Goal: Navigation & Orientation: Understand site structure

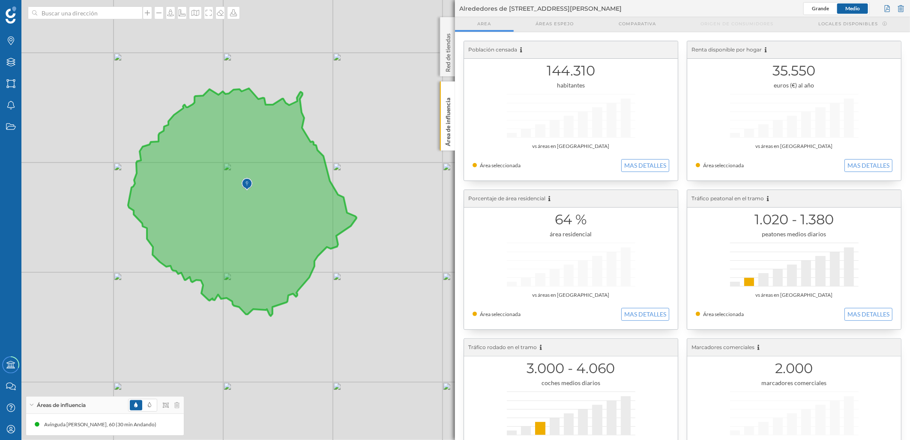
click at [173, 409] on div at bounding box center [153, 404] width 51 height 13
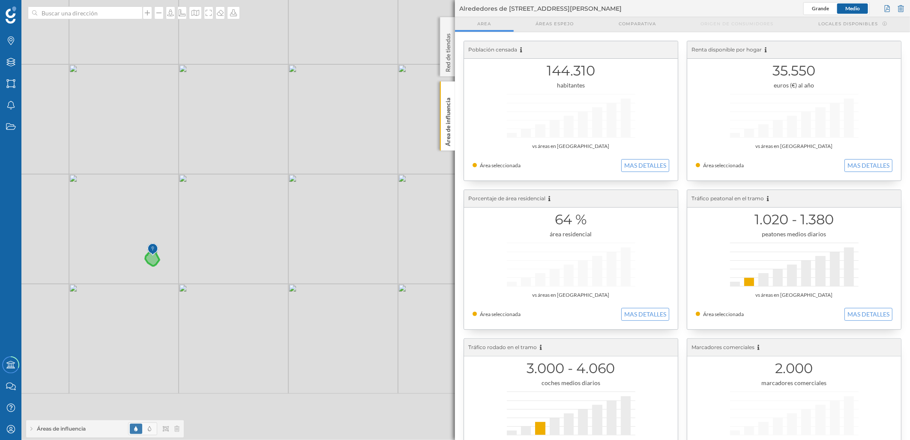
drag, startPoint x: 230, startPoint y: 326, endPoint x: 190, endPoint y: 292, distance: 53.2
click at [189, 280] on div "© Mapbox © OpenStreetMap Improve this map" at bounding box center [455, 220] width 910 height 440
drag, startPoint x: 179, startPoint y: 337, endPoint x: 252, endPoint y: 283, distance: 91.0
click at [252, 283] on div "© Mapbox © OpenStreetMap Improve this map" at bounding box center [455, 220] width 910 height 440
drag, startPoint x: 248, startPoint y: 267, endPoint x: 263, endPoint y: 346, distance: 80.3
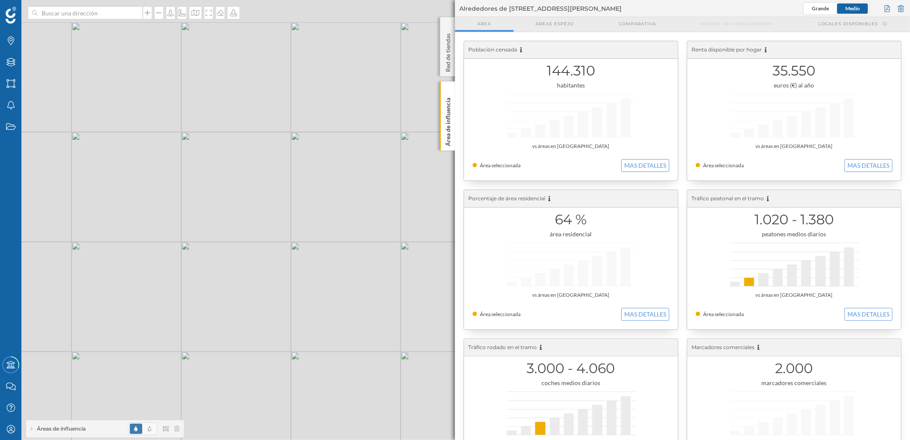
click at [263, 346] on div "© Mapbox © OpenStreetMap Improve this map" at bounding box center [455, 220] width 910 height 440
drag, startPoint x: 271, startPoint y: 342, endPoint x: 291, endPoint y: 342, distance: 20.1
click at [291, 342] on div "© Mapbox © OpenStreetMap Improve this map" at bounding box center [455, 220] width 910 height 440
drag, startPoint x: 305, startPoint y: 303, endPoint x: 311, endPoint y: 314, distance: 12.7
click at [311, 314] on div "© Mapbox © OpenStreetMap Improve this map" at bounding box center [455, 220] width 910 height 440
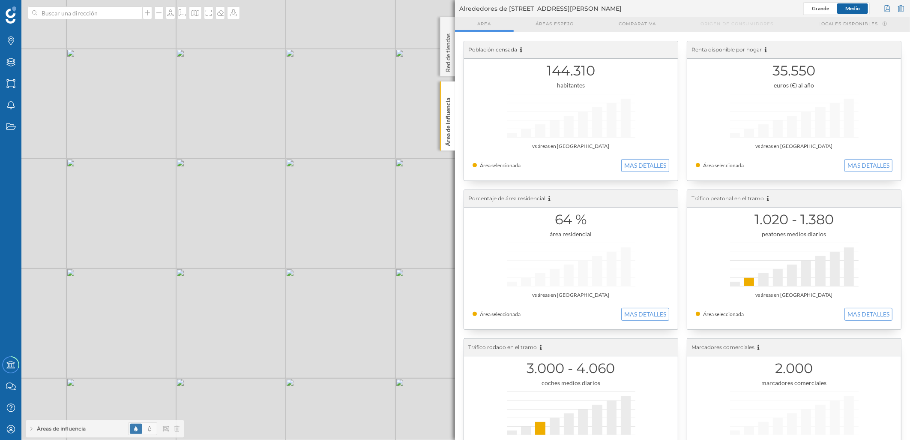
drag, startPoint x: 389, startPoint y: 197, endPoint x: 393, endPoint y: 187, distance: 10.7
click at [377, 182] on div "© Mapbox © OpenStreetMap Improve this map" at bounding box center [455, 220] width 910 height 440
click at [178, 430] on icon at bounding box center [176, 428] width 5 height 6
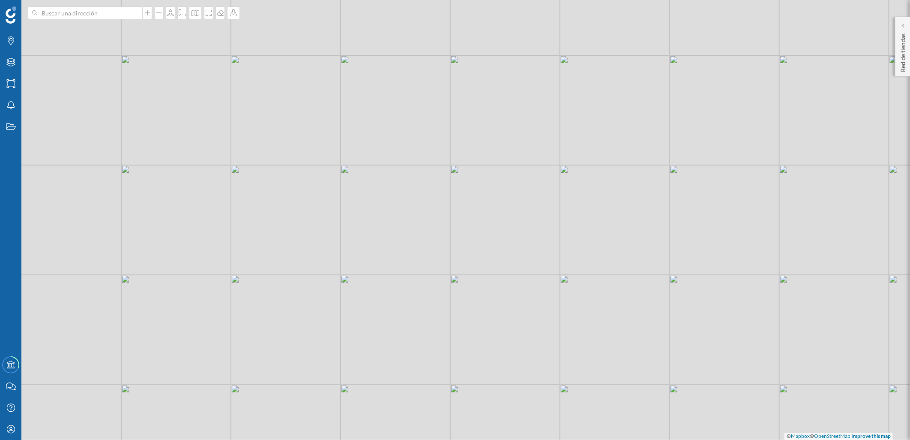
drag, startPoint x: 249, startPoint y: 344, endPoint x: 404, endPoint y: 343, distance: 154.7
click at [399, 349] on div "© Mapbox © OpenStreetMap Improve this map" at bounding box center [455, 220] width 910 height 440
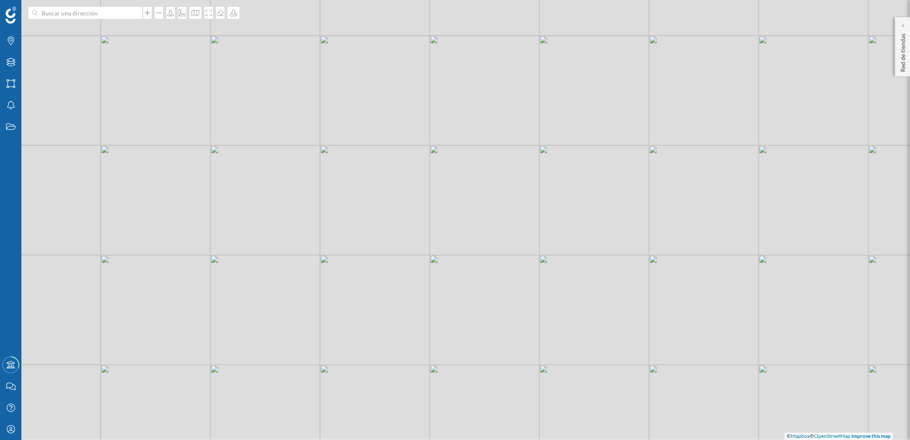
drag, startPoint x: 450, startPoint y: 303, endPoint x: 430, endPoint y: 173, distance: 131.3
click at [430, 173] on div "© Mapbox © OpenStreetMap Improve this map" at bounding box center [455, 220] width 910 height 440
drag, startPoint x: 423, startPoint y: 236, endPoint x: 425, endPoint y: 264, distance: 27.9
click at [425, 264] on div "© Mapbox © OpenStreetMap Improve this map" at bounding box center [455, 220] width 910 height 440
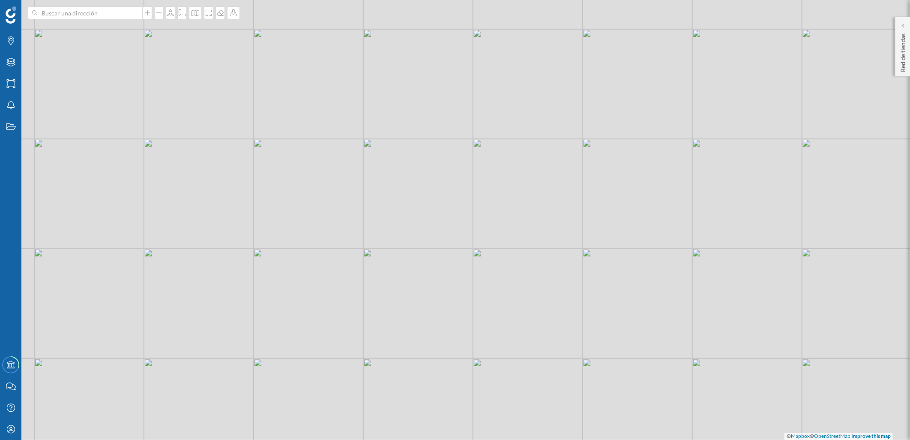
drag, startPoint x: 373, startPoint y: 202, endPoint x: 406, endPoint y: 168, distance: 47.6
click at [405, 170] on div "© Mapbox © OpenStreetMap Improve this map" at bounding box center [455, 220] width 910 height 440
drag, startPoint x: 408, startPoint y: 187, endPoint x: 445, endPoint y: 203, distance: 39.6
click at [445, 203] on div "© Mapbox © OpenStreetMap Improve this map" at bounding box center [455, 220] width 910 height 440
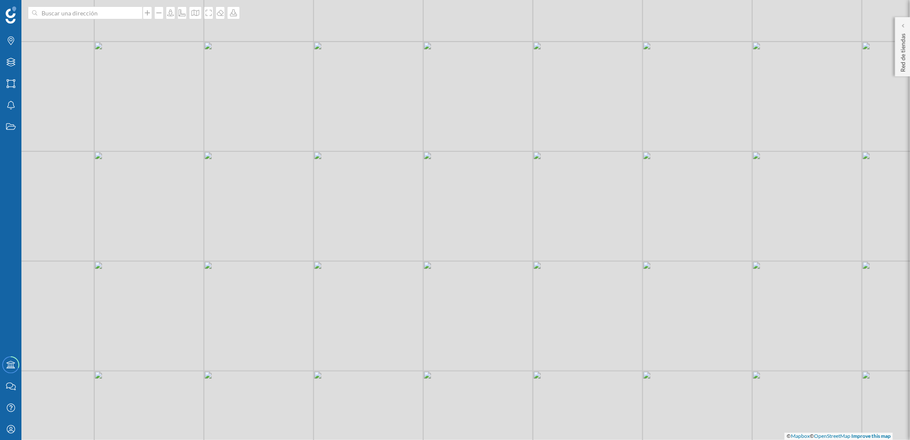
drag, startPoint x: 443, startPoint y: 193, endPoint x: 440, endPoint y: 170, distance: 23.4
click at [440, 170] on div "© Mapbox © OpenStreetMap Improve this map" at bounding box center [455, 220] width 910 height 440
click at [12, 59] on icon at bounding box center [10, 62] width 9 height 9
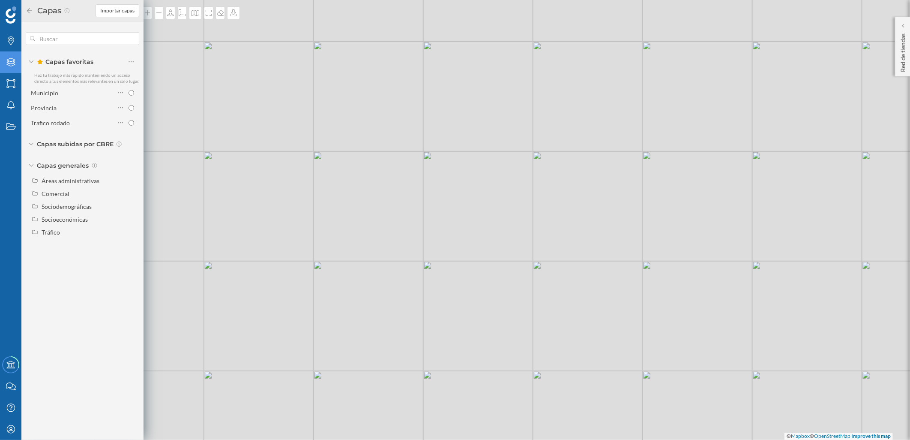
click at [12, 58] on icon at bounding box center [10, 62] width 9 height 9
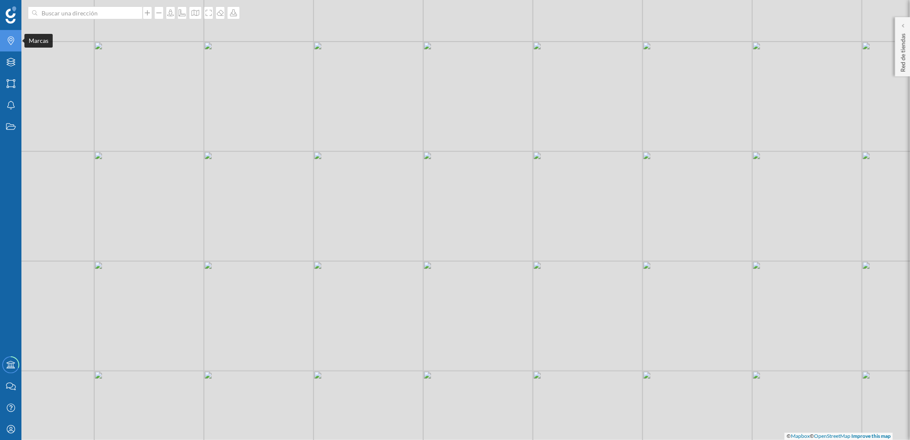
click at [14, 42] on icon "Marcas" at bounding box center [11, 40] width 11 height 9
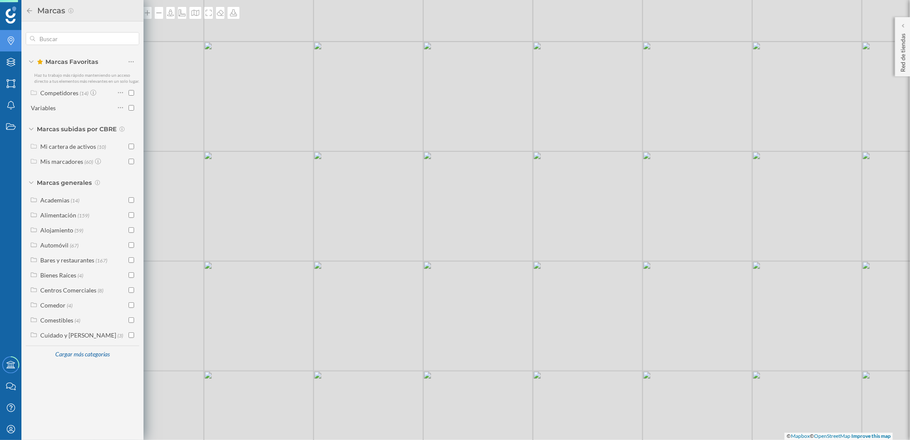
click at [14, 42] on icon "Marcas" at bounding box center [11, 40] width 11 height 9
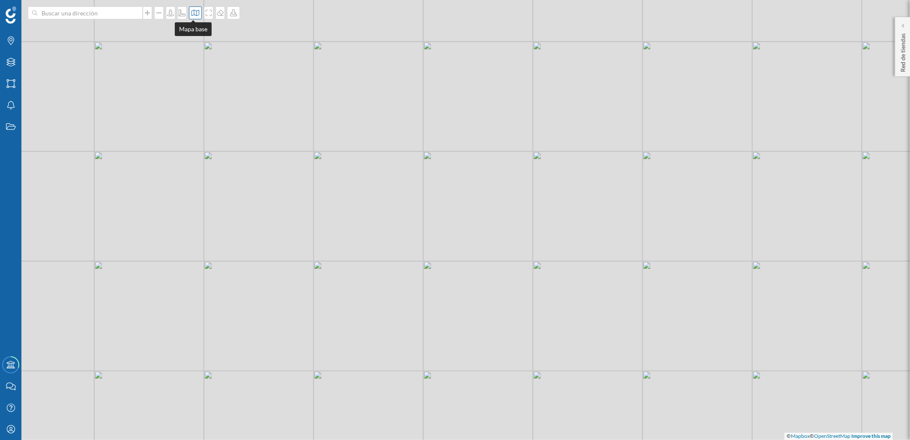
click at [194, 14] on icon at bounding box center [195, 12] width 9 height 7
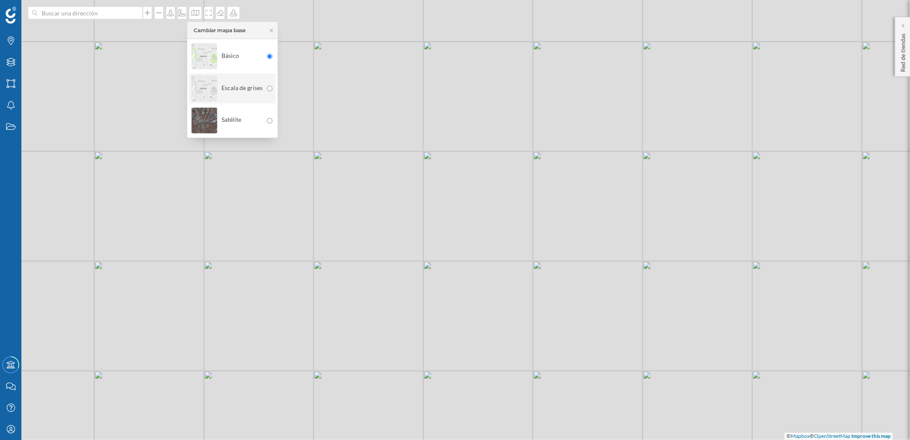
click at [232, 89] on div "Escala de grises" at bounding box center [227, 88] width 71 height 30
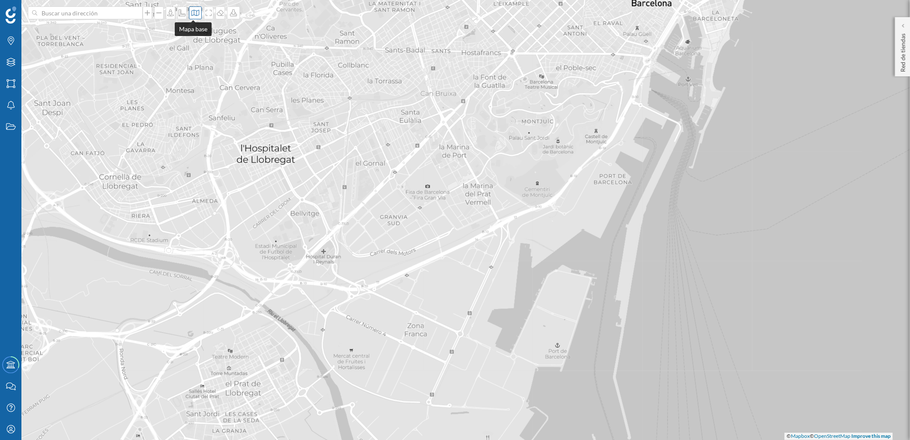
click at [196, 15] on icon at bounding box center [195, 12] width 9 height 7
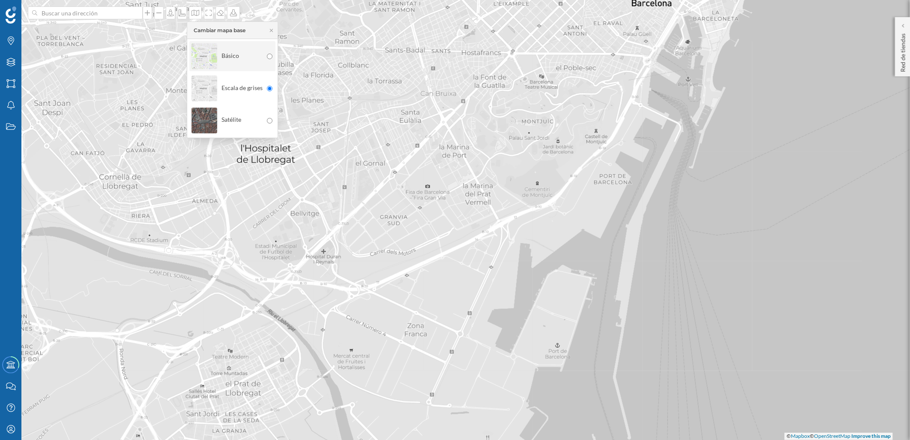
click at [204, 56] on img at bounding box center [205, 56] width 26 height 30
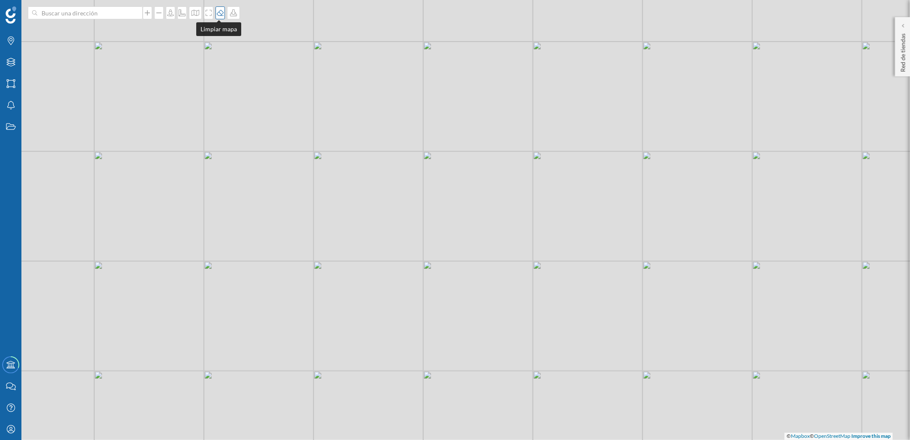
click at [218, 16] on div at bounding box center [220, 12] width 9 height 13
